Goal: Task Accomplishment & Management: Complete application form

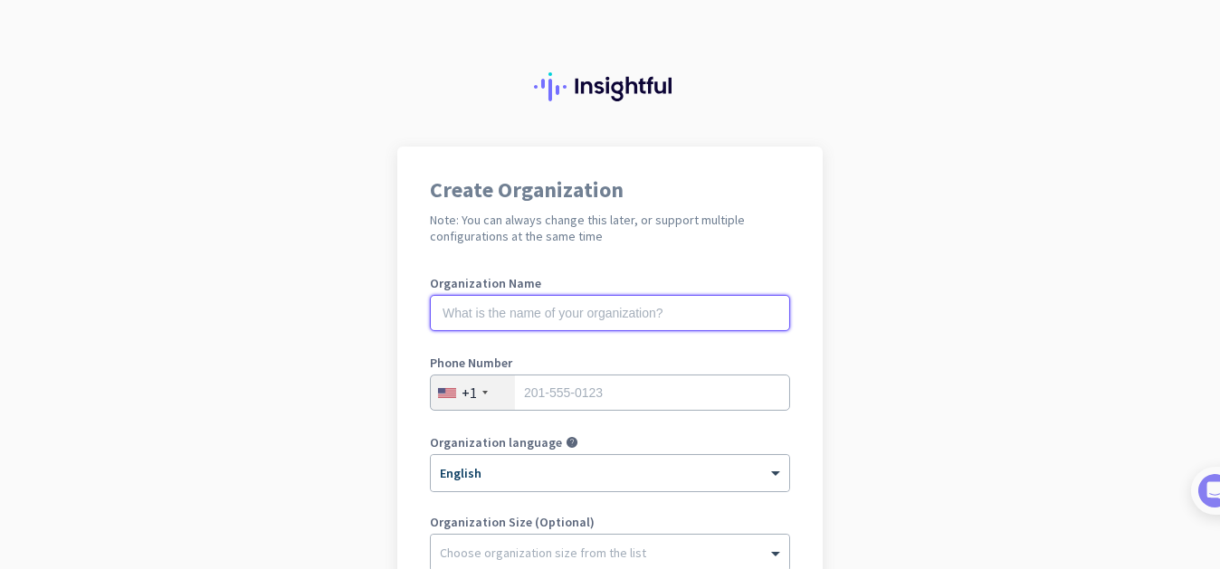
click at [611, 318] on input "text" at bounding box center [610, 313] width 360 height 36
type input "smartweb Solution"
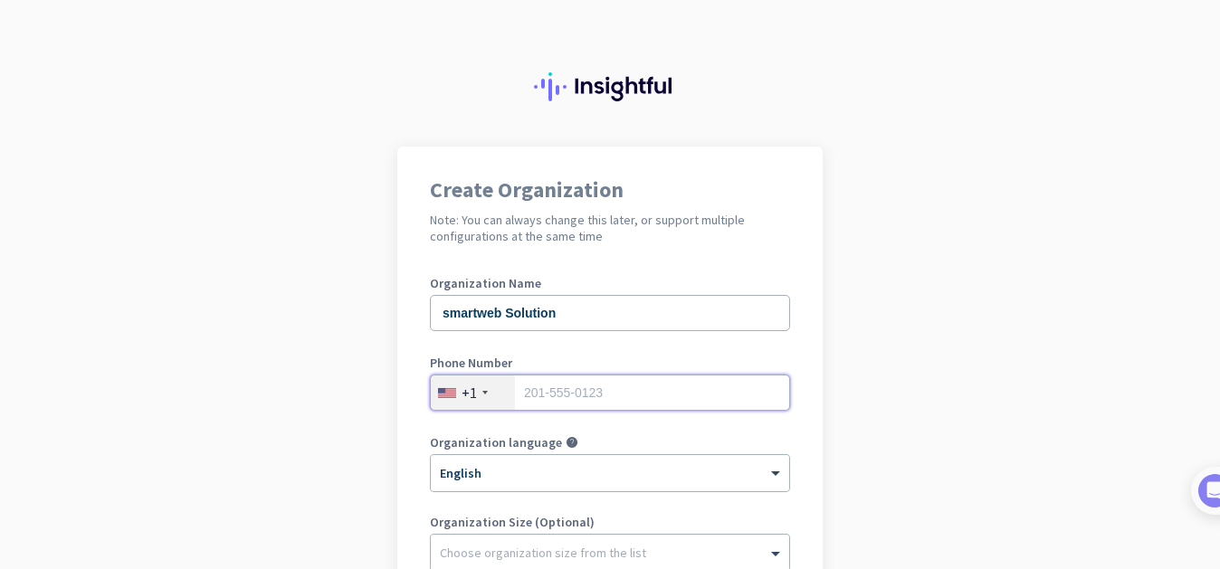
type input "07972742387"
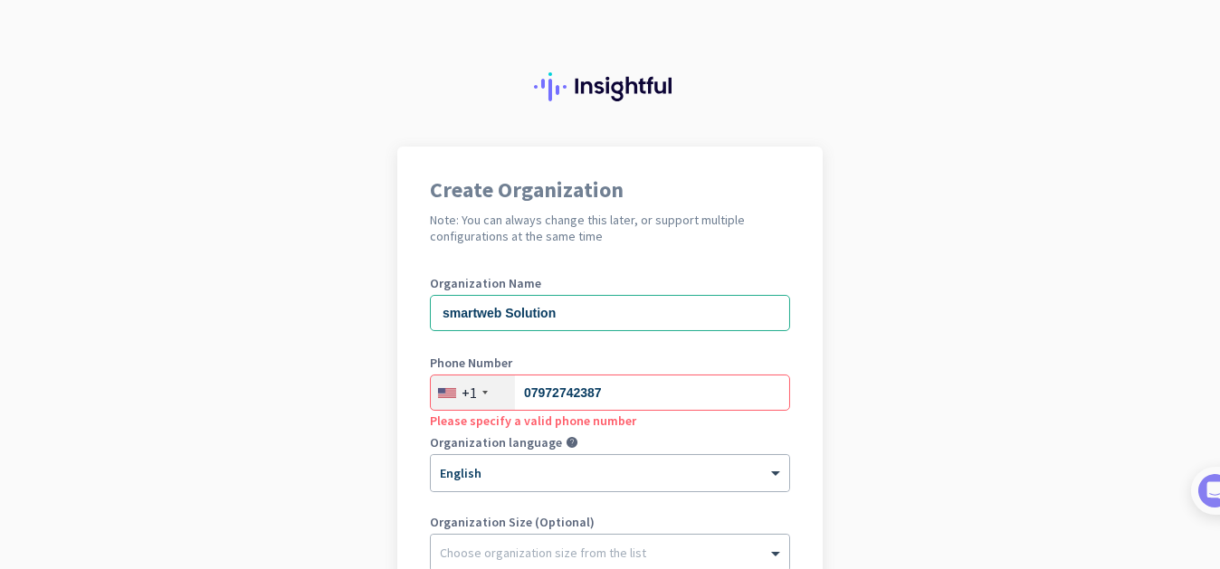
click at [461, 387] on div "+1" at bounding box center [468, 393] width 15 height 18
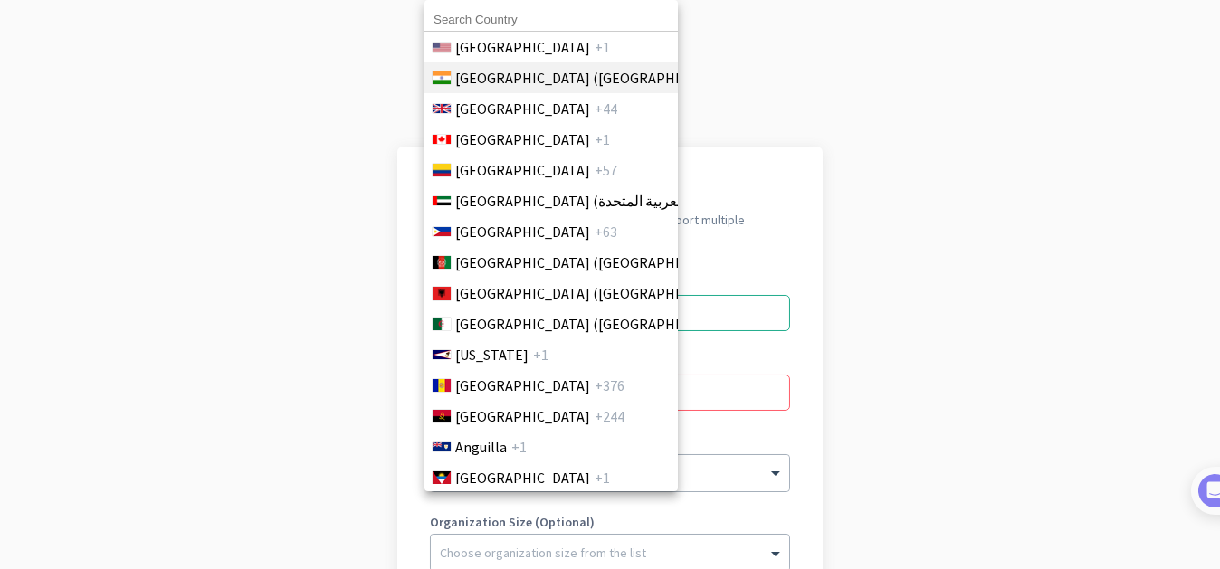
click at [474, 76] on span "[GEOGRAPHIC_DATA] ([GEOGRAPHIC_DATA])" at bounding box center [596, 78] width 282 height 22
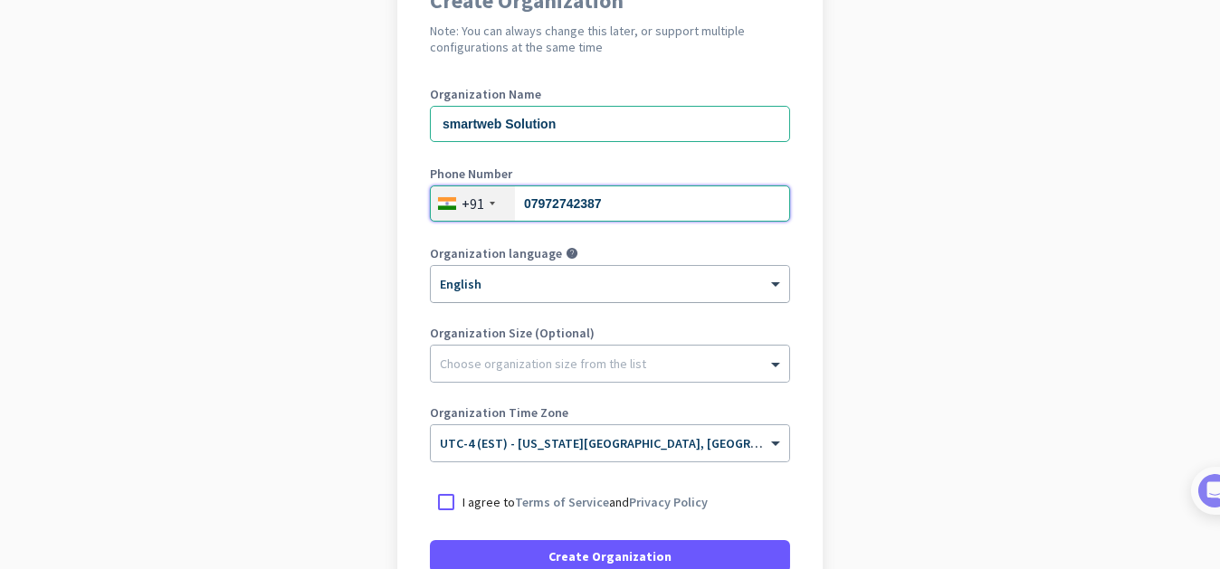
scroll to position [189, 0]
click at [485, 287] on div "× English" at bounding box center [599, 284] width 336 height 15
click at [478, 281] on div at bounding box center [610, 278] width 358 height 15
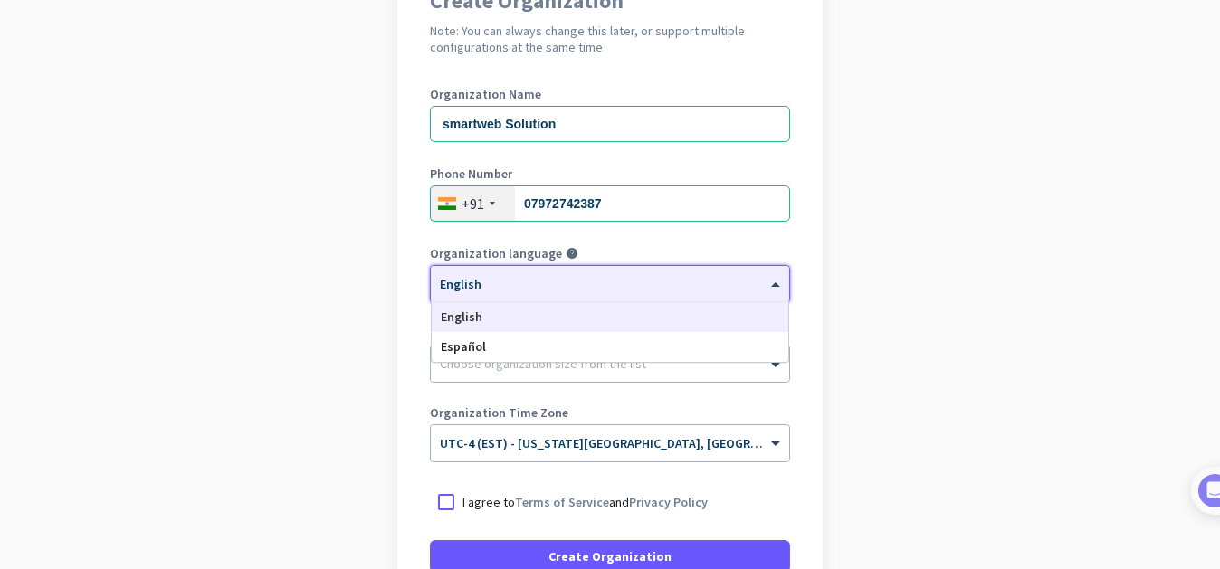
click at [478, 281] on div at bounding box center [610, 278] width 358 height 15
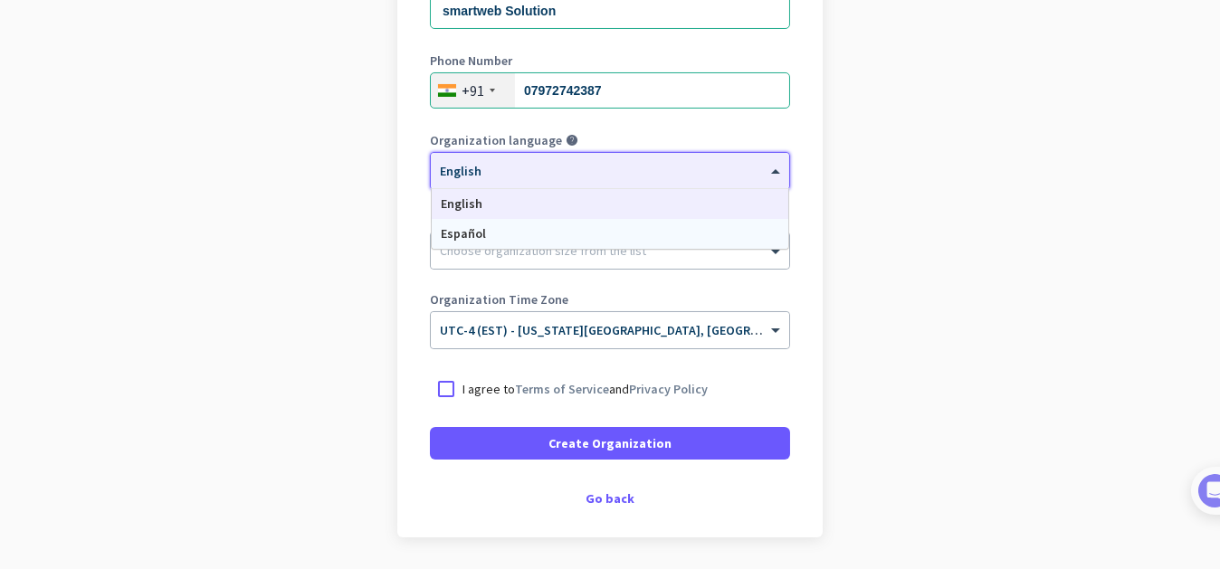
scroll to position [306, 0]
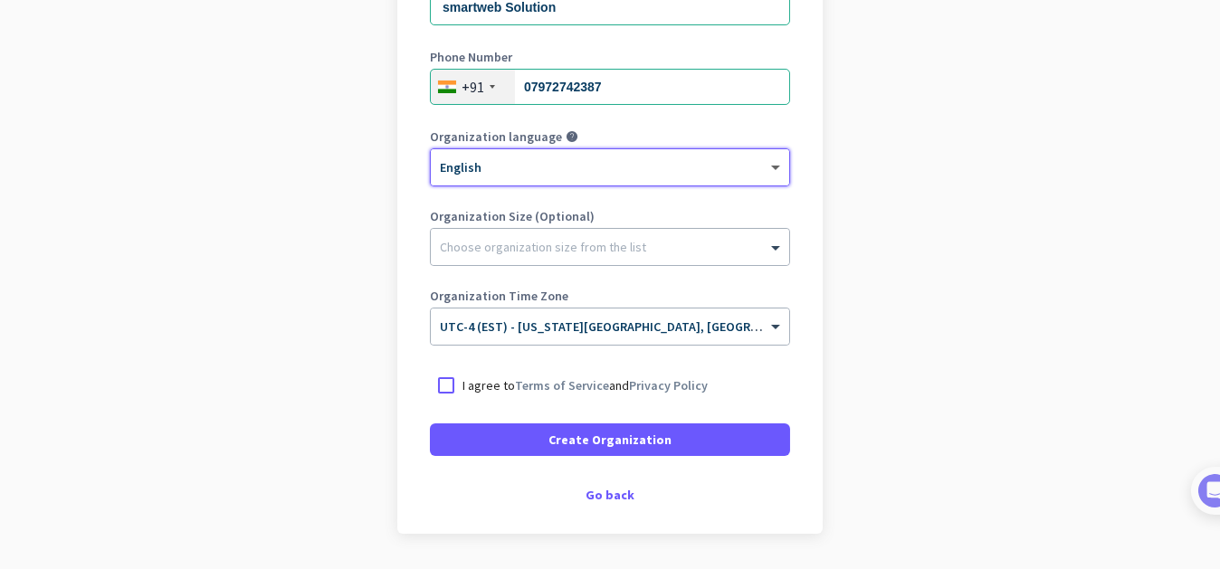
click at [768, 171] on span at bounding box center [777, 167] width 23 height 15
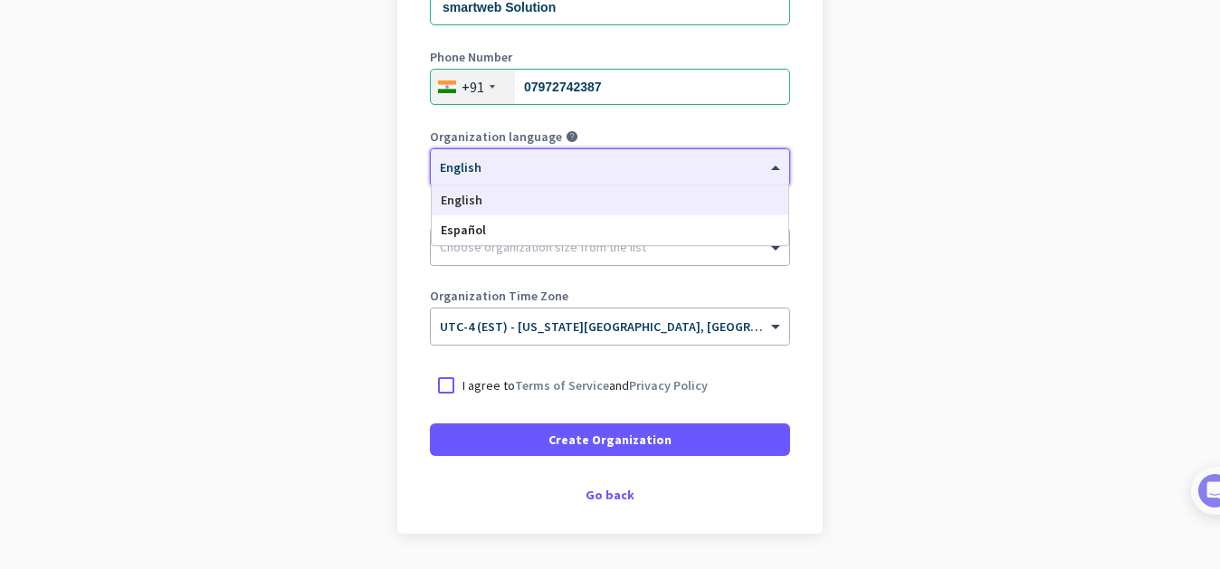
click at [768, 171] on span at bounding box center [777, 167] width 23 height 15
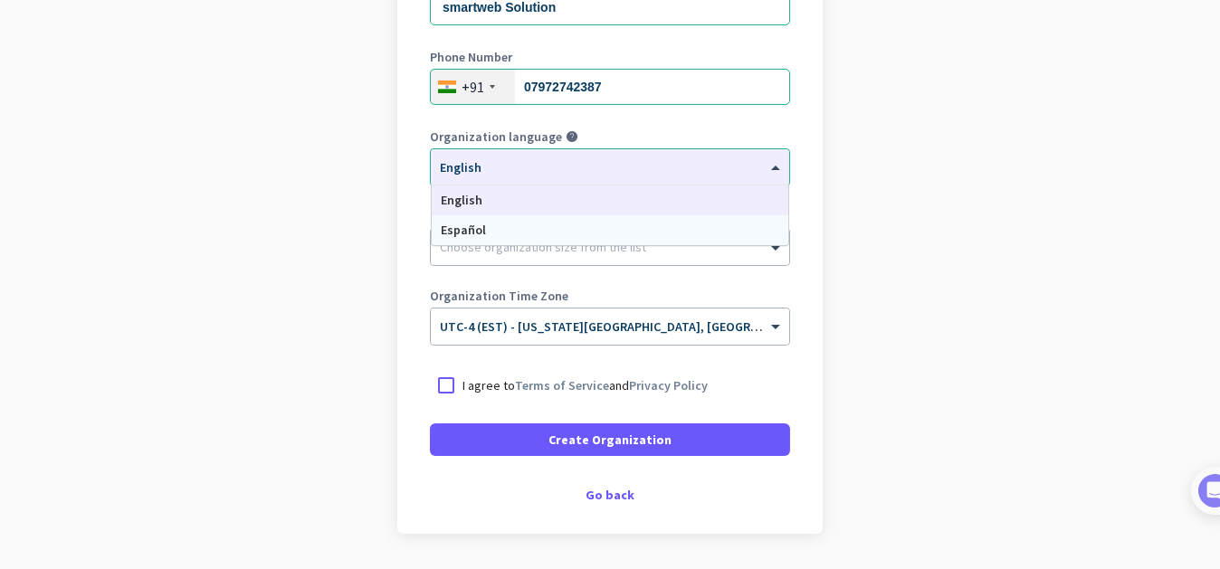
click at [380, 233] on app-onboarding-organization "Create Organization Note: You can always change this later, or support multiple…" at bounding box center [610, 233] width 1220 height 784
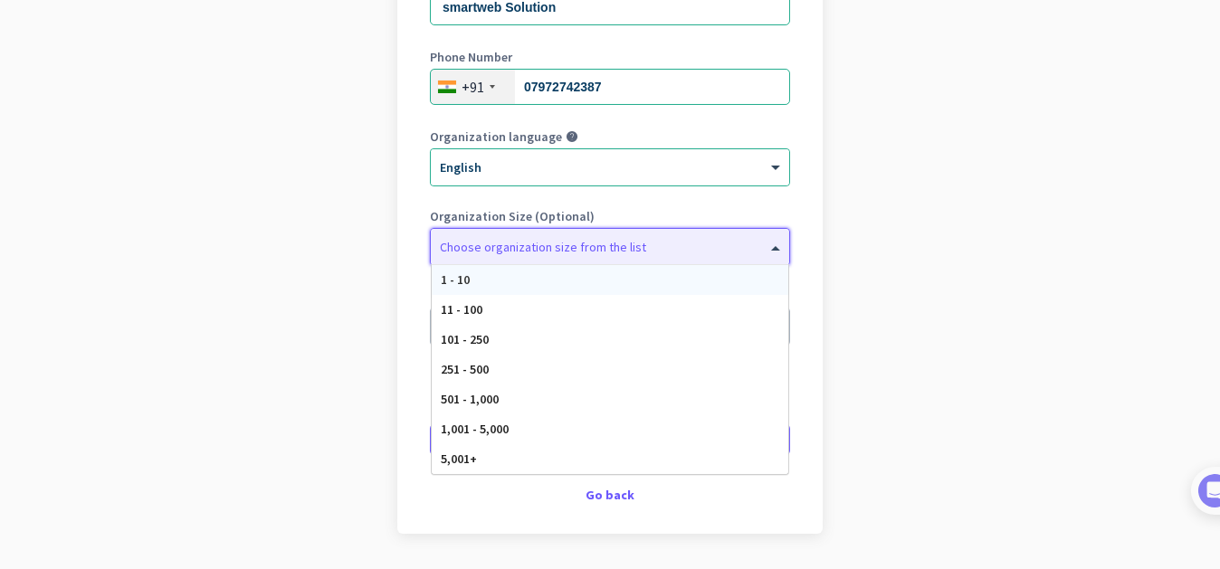
click at [431, 241] on div at bounding box center [610, 242] width 358 height 18
click at [449, 276] on span "1 - 10" at bounding box center [455, 279] width 29 height 16
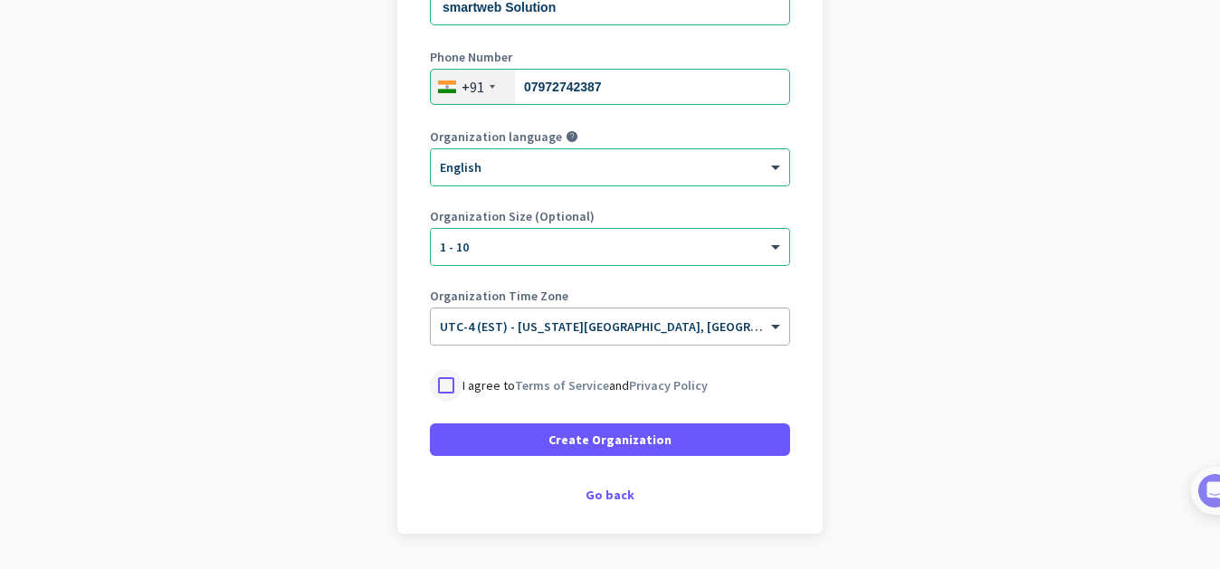
click at [433, 385] on div at bounding box center [446, 385] width 33 height 33
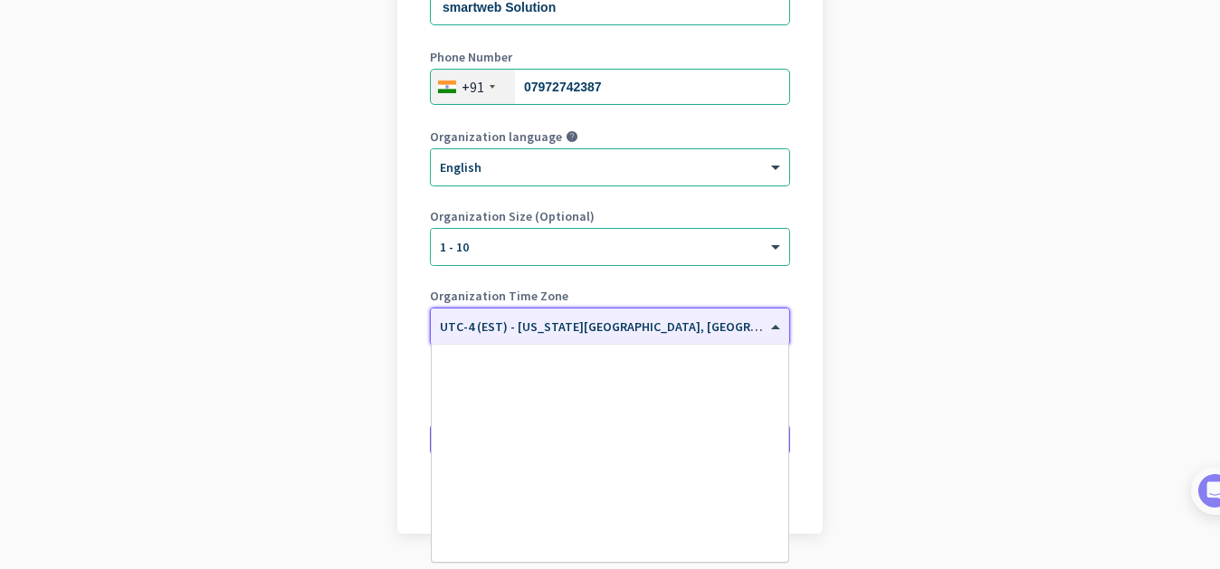
click at [581, 317] on input "text" at bounding box center [592, 321] width 304 height 14
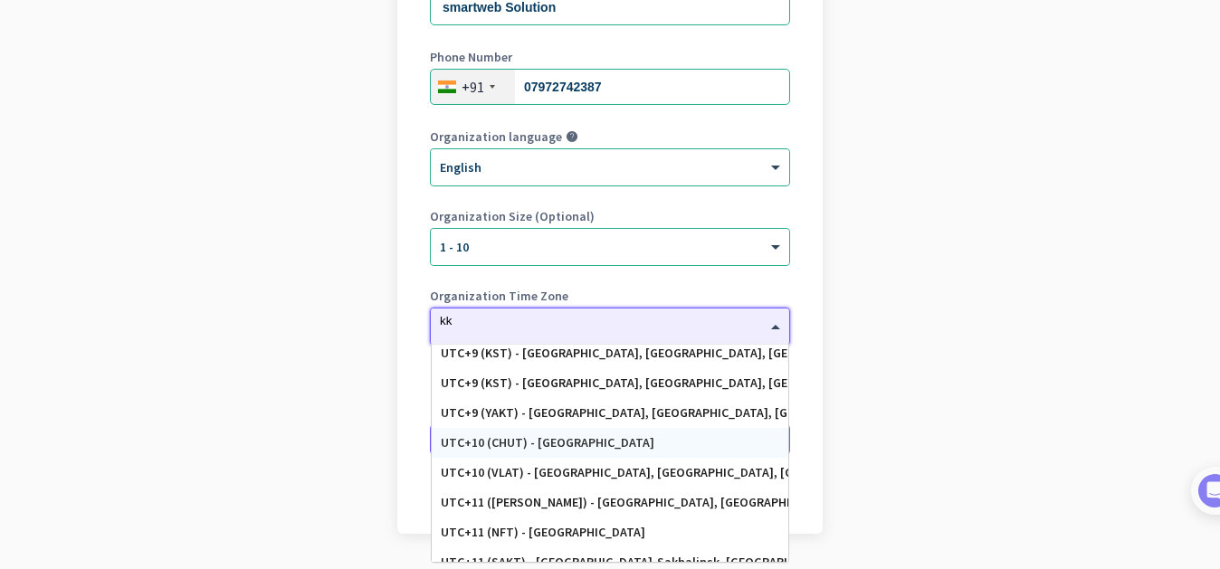
scroll to position [0, 0]
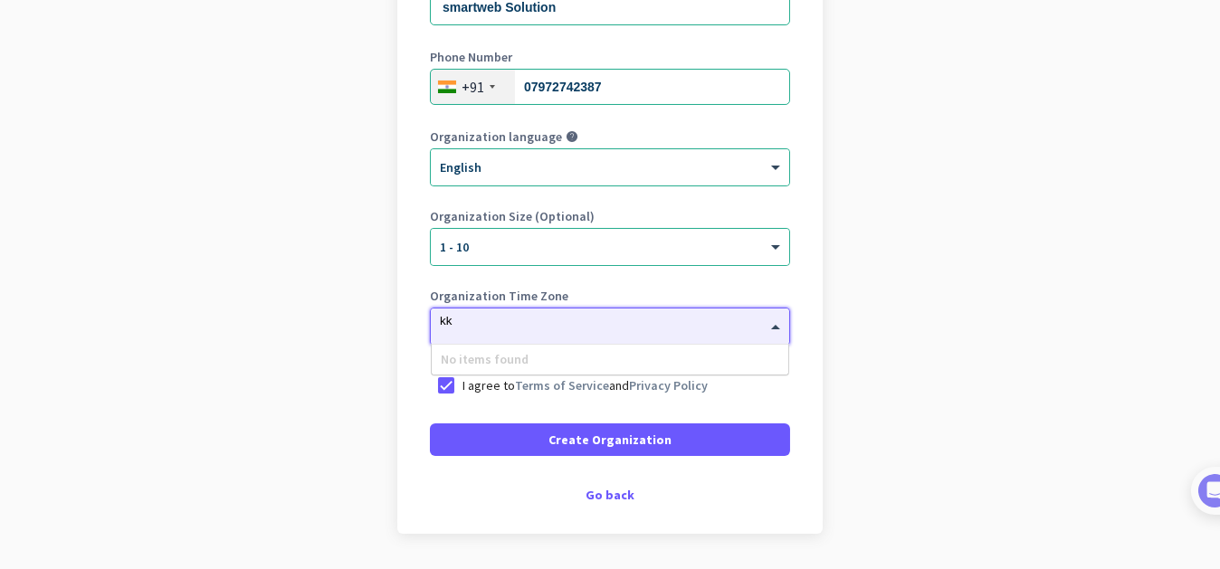
type input "kk"
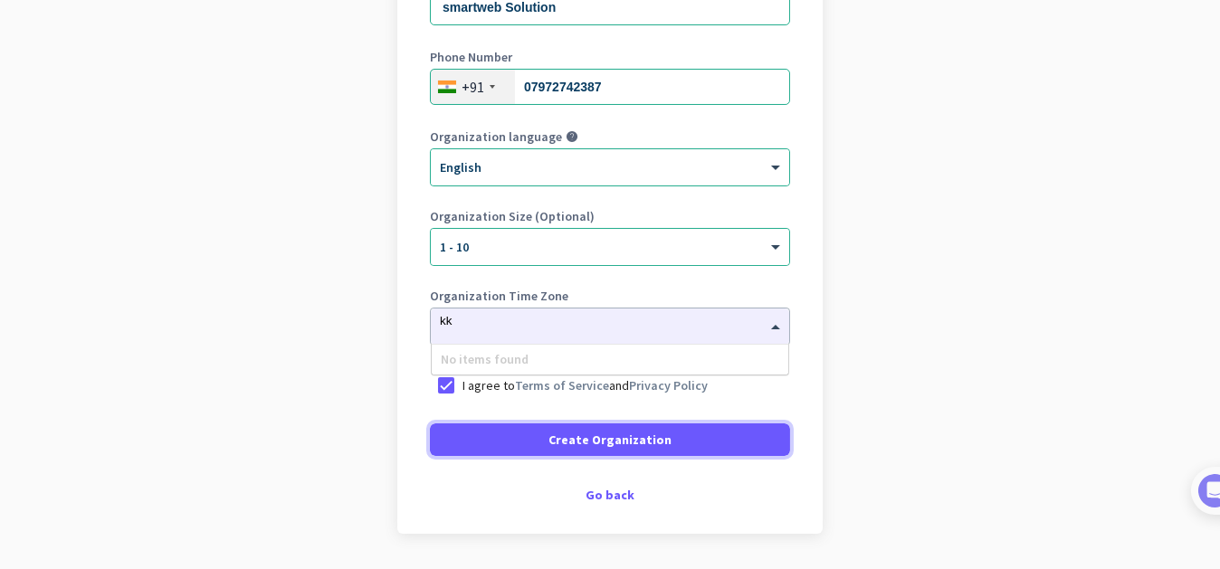
click at [467, 447] on span at bounding box center [610, 439] width 360 height 43
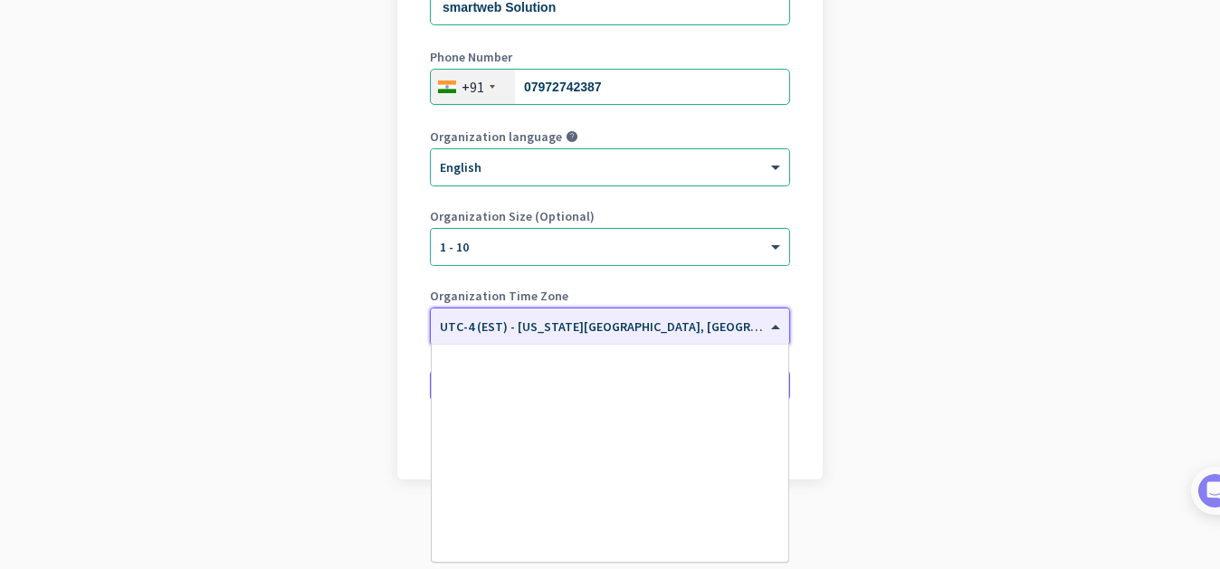
click at [550, 324] on input "text" at bounding box center [592, 321] width 304 height 14
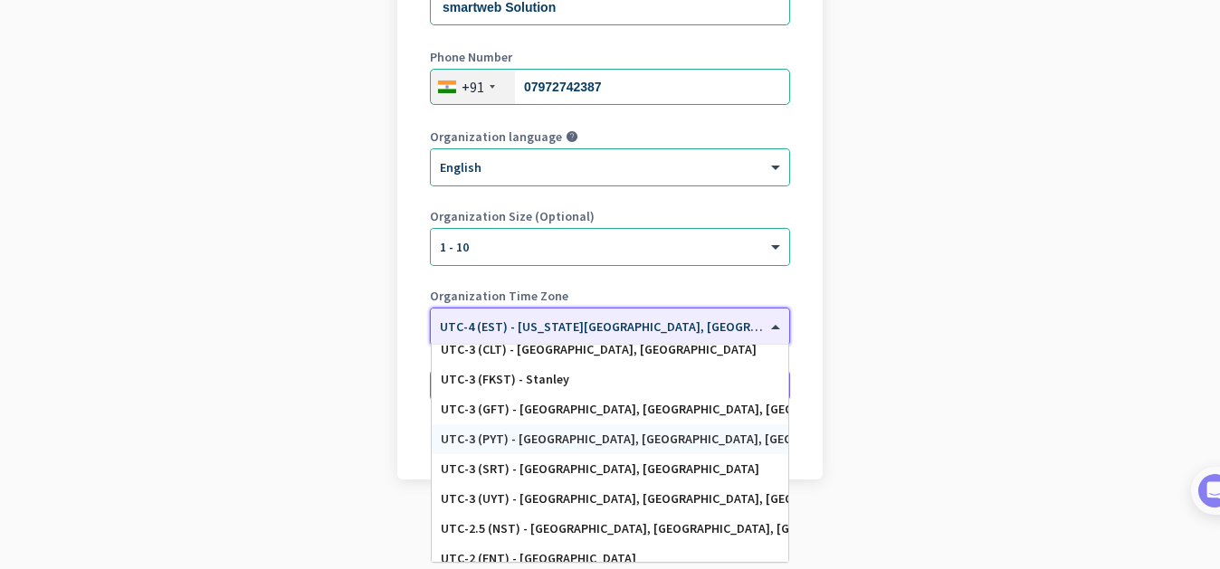
scroll to position [2458, 0]
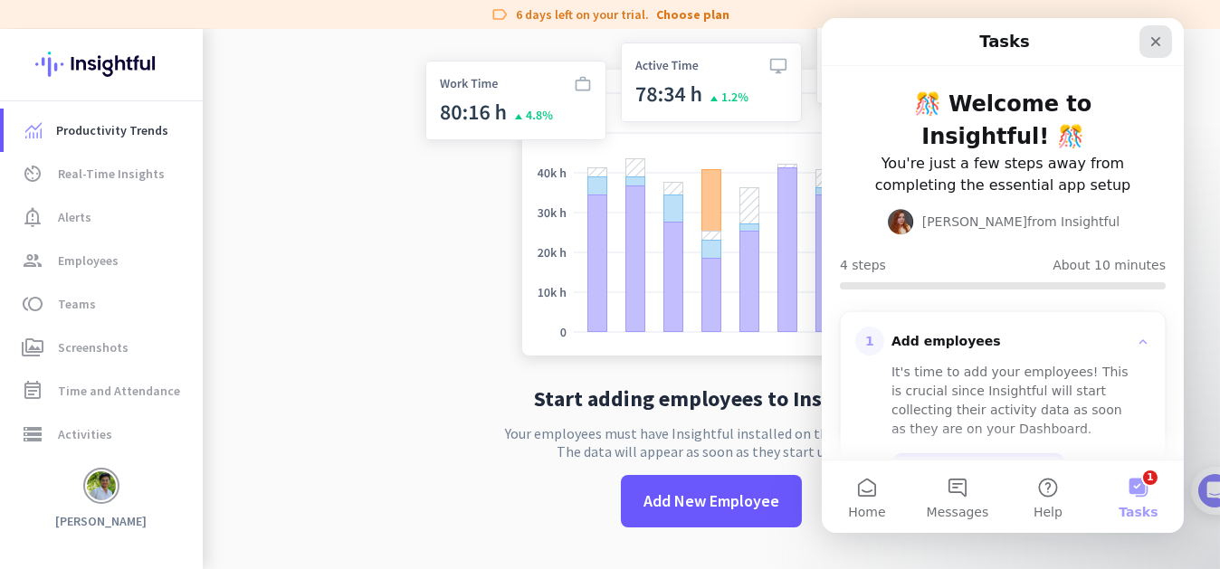
click at [1155, 41] on icon "Close" at bounding box center [1155, 42] width 10 height 10
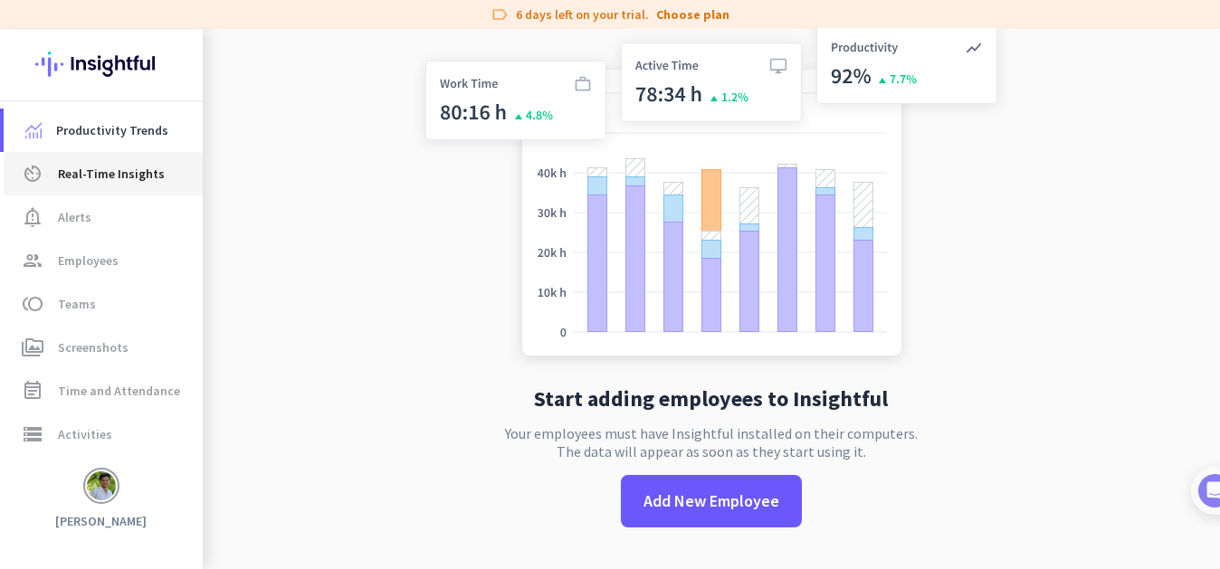
click at [74, 178] on span "Real-Time Insights" at bounding box center [111, 174] width 107 height 22
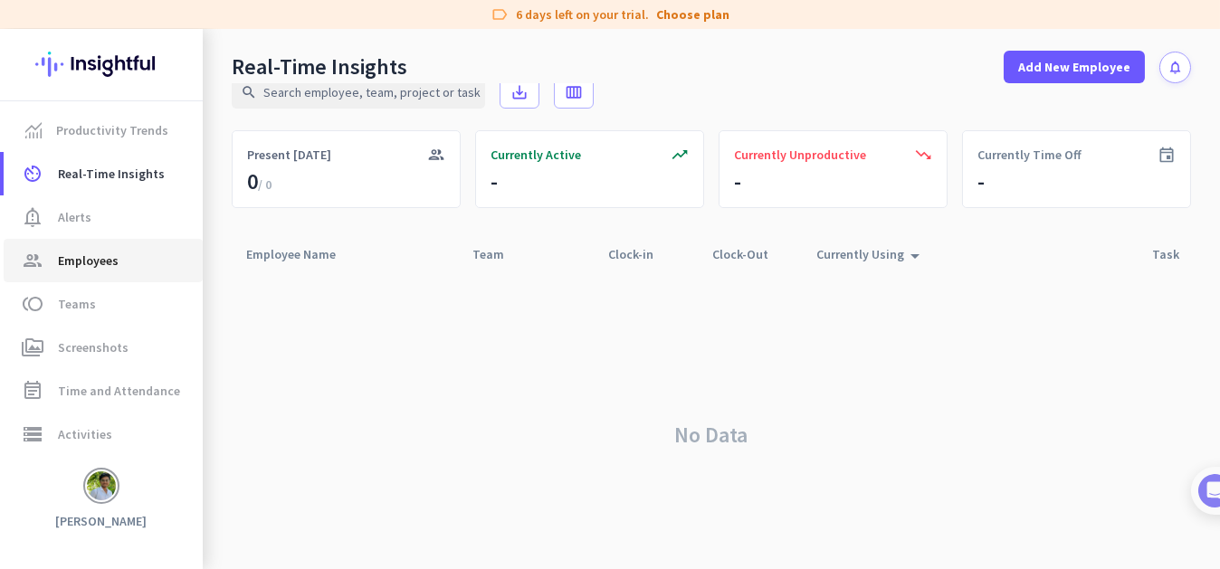
click at [88, 257] on span "Employees" at bounding box center [88, 261] width 61 height 22
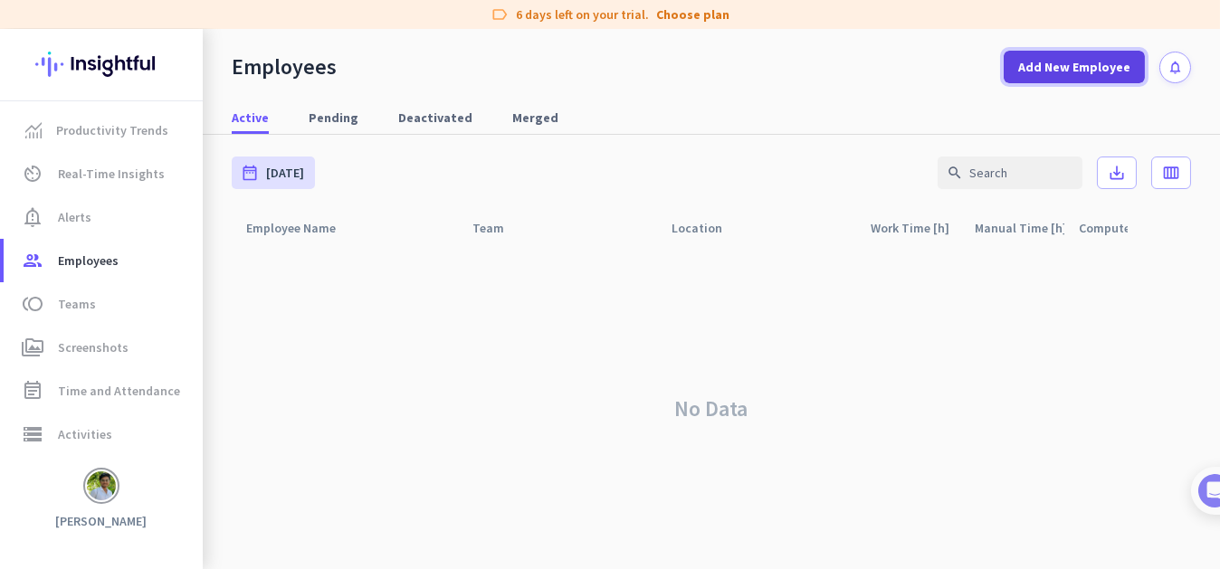
click at [1018, 64] on span "Add New Employee" at bounding box center [1074, 67] width 112 height 18
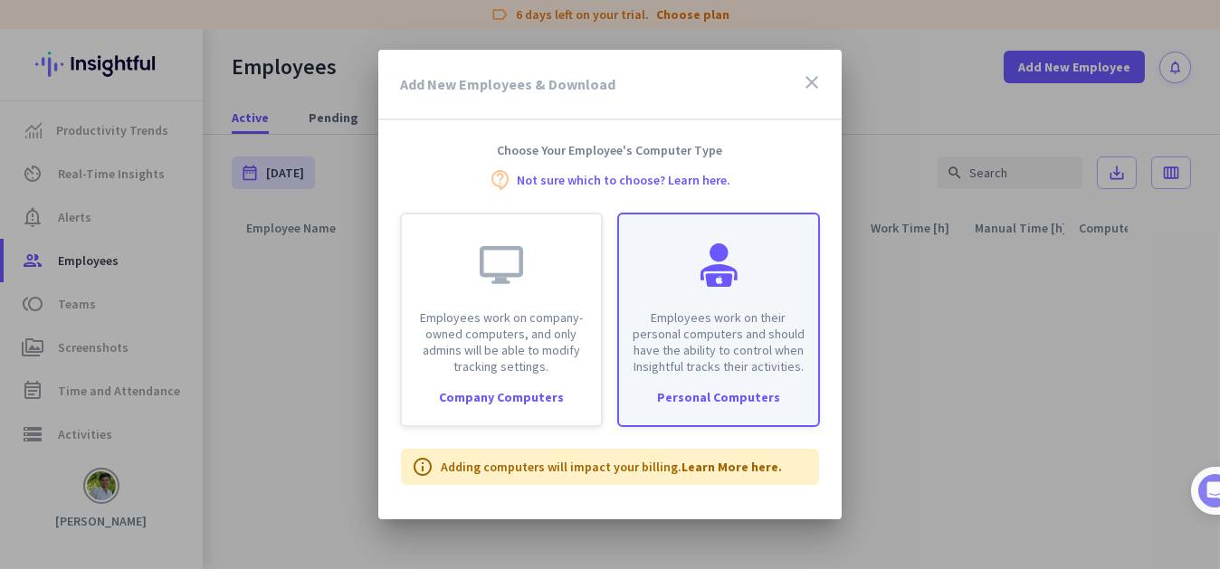
click at [679, 358] on p "Employees work on their personal computers and should have the ability to contr…" at bounding box center [718, 341] width 177 height 65
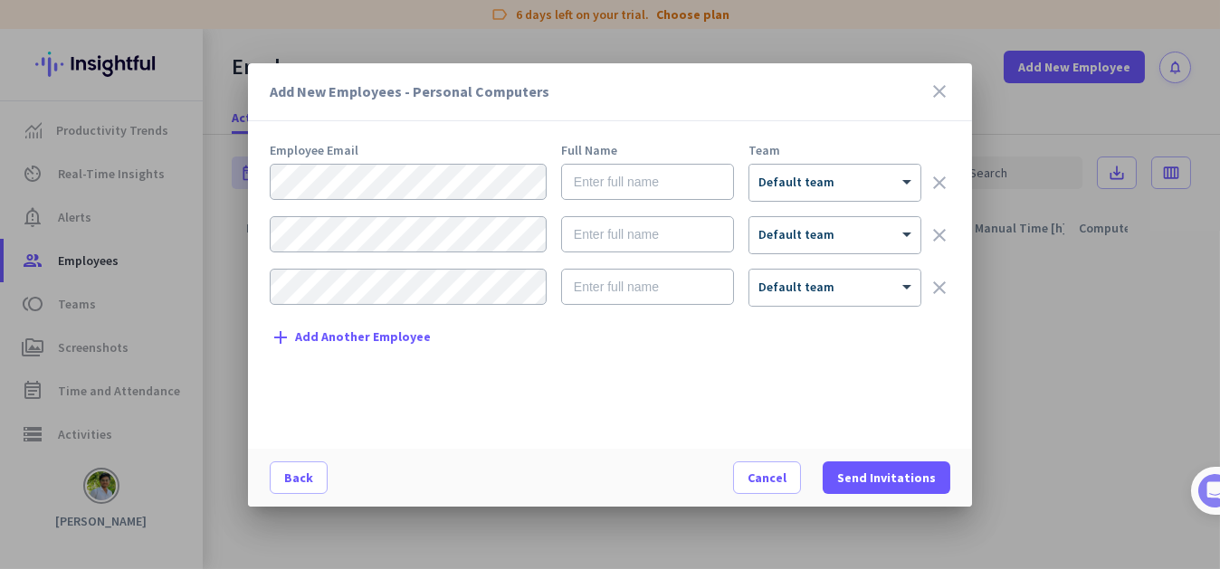
click at [934, 80] on div "Add New Employees - Personal Computers close" at bounding box center [610, 92] width 724 height 58
